Goal: Transaction & Acquisition: Purchase product/service

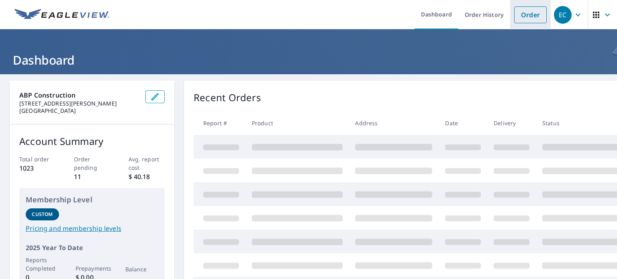
click at [522, 12] on link "Order" at bounding box center [530, 14] width 33 height 17
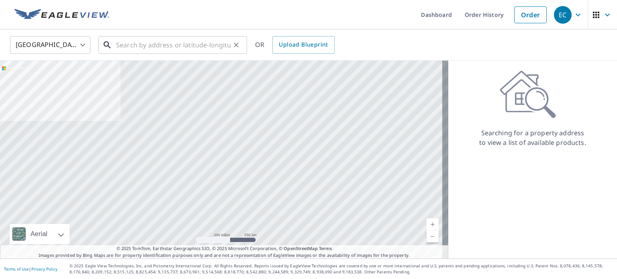
click at [203, 39] on input "text" at bounding box center [173, 45] width 114 height 22
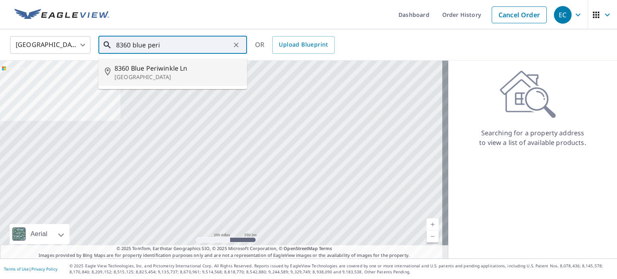
click at [177, 71] on span "8360 Blue Periwinkle Ln" at bounding box center [177, 68] width 126 height 10
type input "[STREET_ADDRESS]"
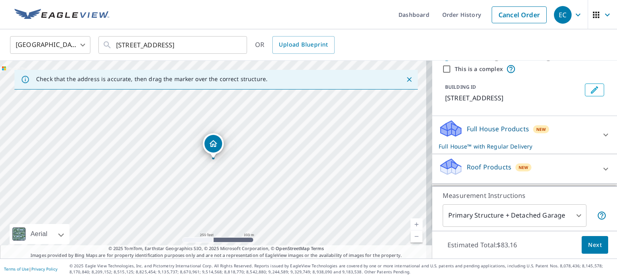
scroll to position [80, 0]
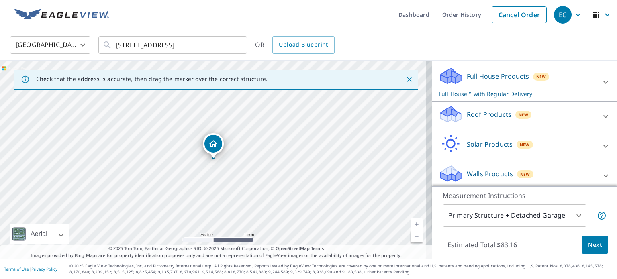
click at [495, 119] on p "Roof Products" at bounding box center [489, 115] width 45 height 10
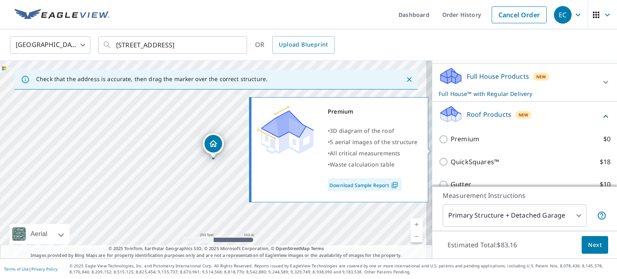
click at [461, 144] on p "Premium" at bounding box center [465, 139] width 29 height 10
click at [451, 144] on input "Premium $0" at bounding box center [444, 140] width 12 height 10
checkbox input "true"
checkbox input "false"
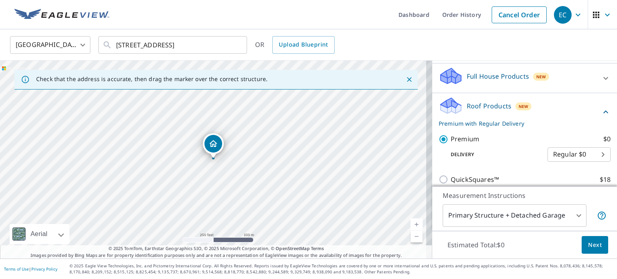
click at [588, 248] on span "Next" at bounding box center [595, 245] width 14 height 10
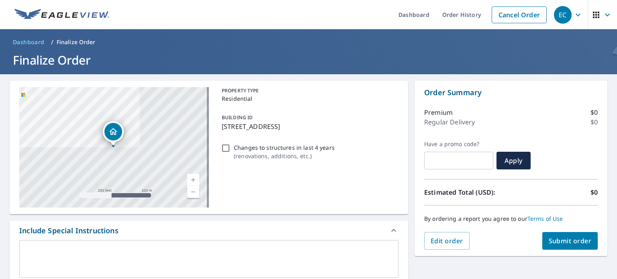
click at [558, 241] on span "Submit order" at bounding box center [569, 241] width 43 height 9
checkbox input "true"
